Goal: Task Accomplishment & Management: Complete application form

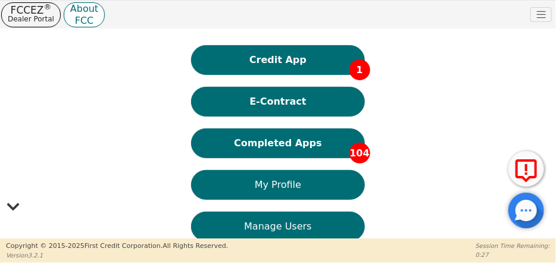
scroll to position [38, 0]
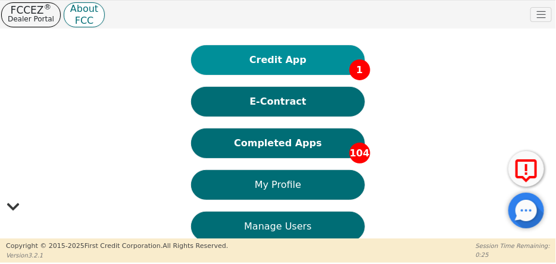
click at [314, 58] on button "Credit App 1" at bounding box center [277, 60] width 173 height 30
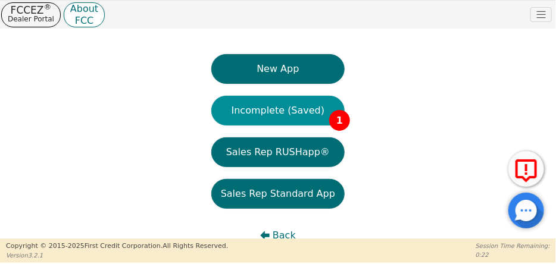
click at [317, 113] on button "Incomplete (Saved) 1" at bounding box center [277, 111] width 133 height 30
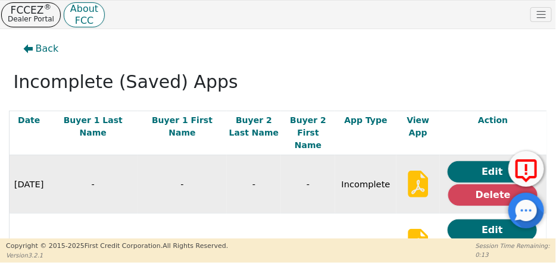
click at [408, 173] on icon at bounding box center [418, 184] width 20 height 27
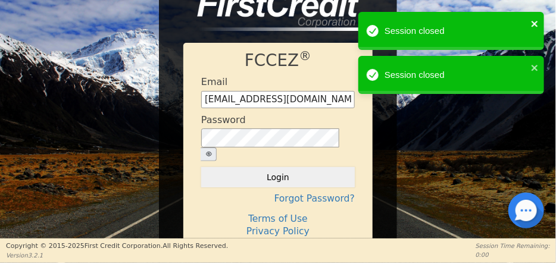
click at [534, 22] on icon "close" at bounding box center [535, 24] width 8 height 10
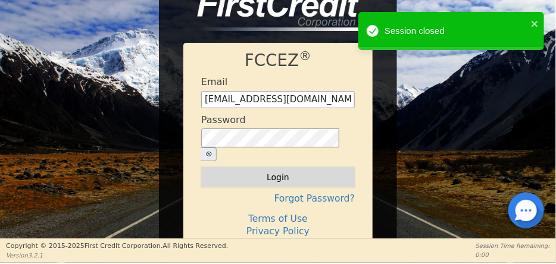
click at [284, 167] on button "Login" at bounding box center [278, 177] width 154 height 20
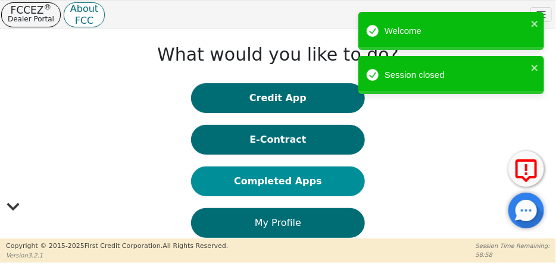
click at [293, 185] on button "Completed Apps" at bounding box center [277, 182] width 173 height 30
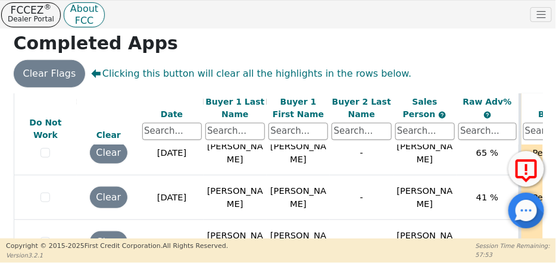
scroll to position [4320, 0]
